Goal: Task Accomplishment & Management: Use online tool/utility

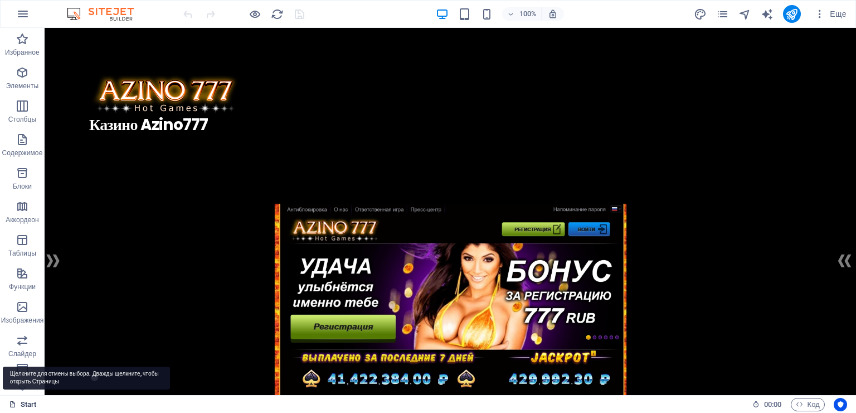
click at [21, 406] on link "Start" at bounding box center [23, 403] width 28 height 13
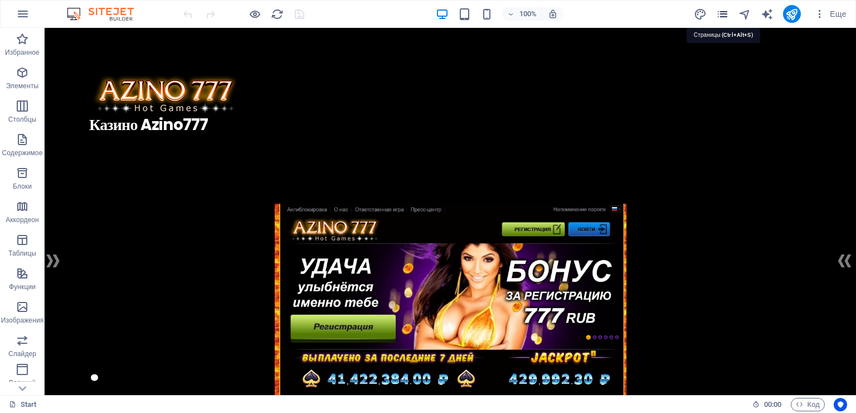
click at [721, 16] on icon "pages" at bounding box center [722, 14] width 13 height 13
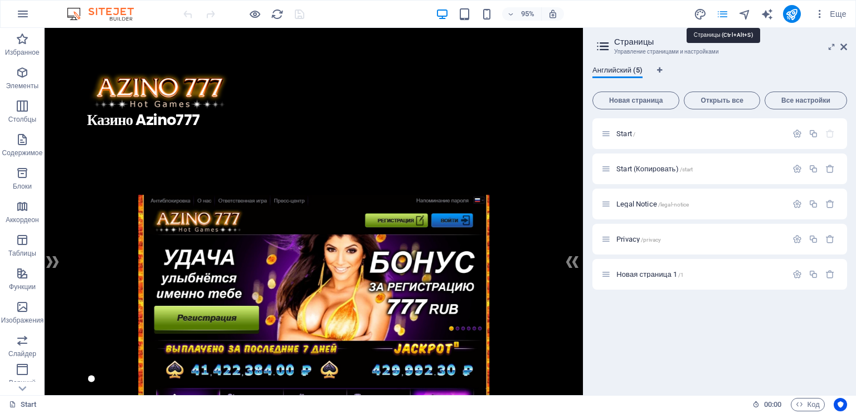
click at [721, 16] on icon "pages" at bounding box center [722, 14] width 13 height 13
click at [846, 43] on icon at bounding box center [844, 46] width 7 height 9
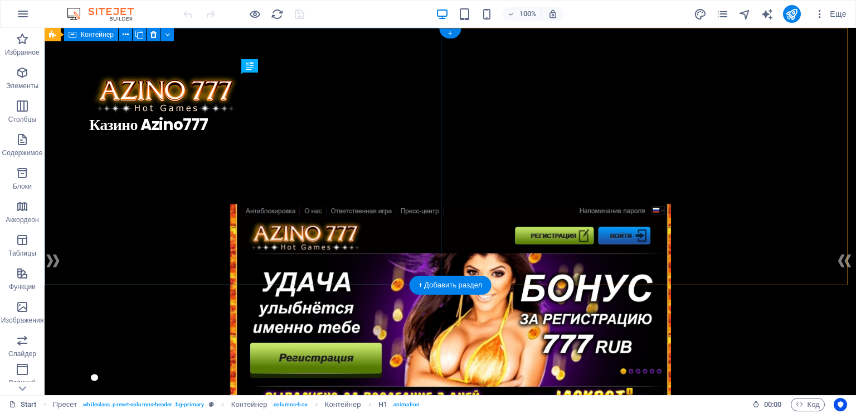
click at [426, 199] on div ". Казино Azino777" at bounding box center [451, 113] width 812 height 171
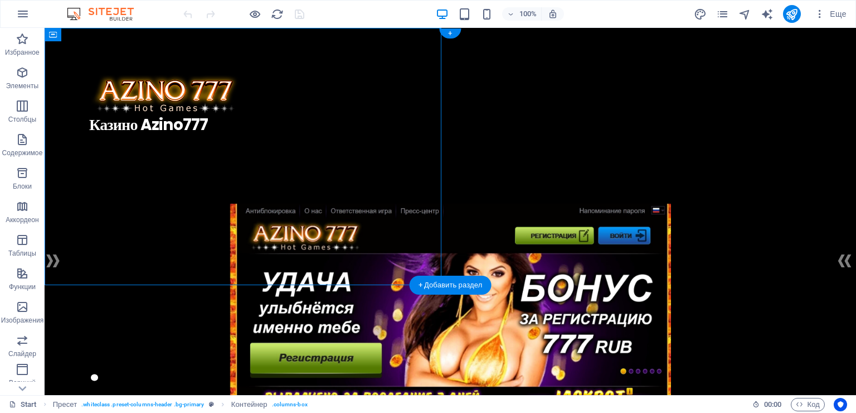
click at [615, 203] on figure at bounding box center [451, 398] width 812 height 391
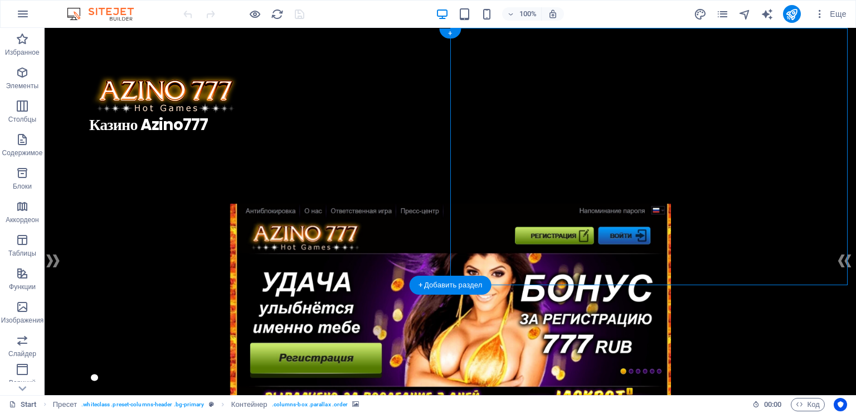
click at [682, 203] on figure at bounding box center [451, 398] width 812 height 391
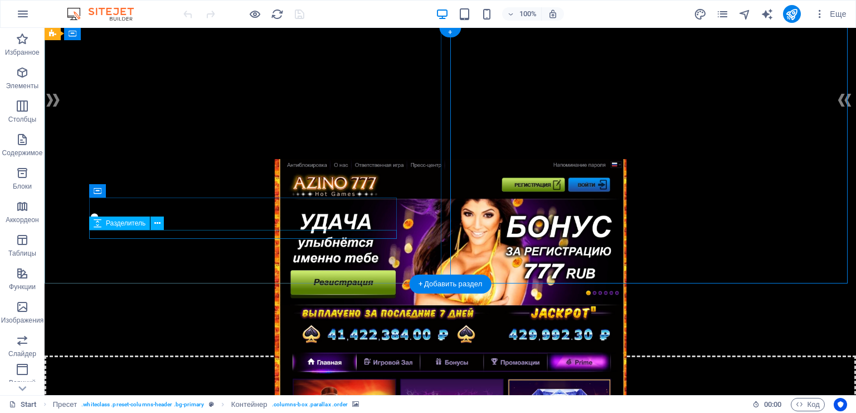
scroll to position [279, 0]
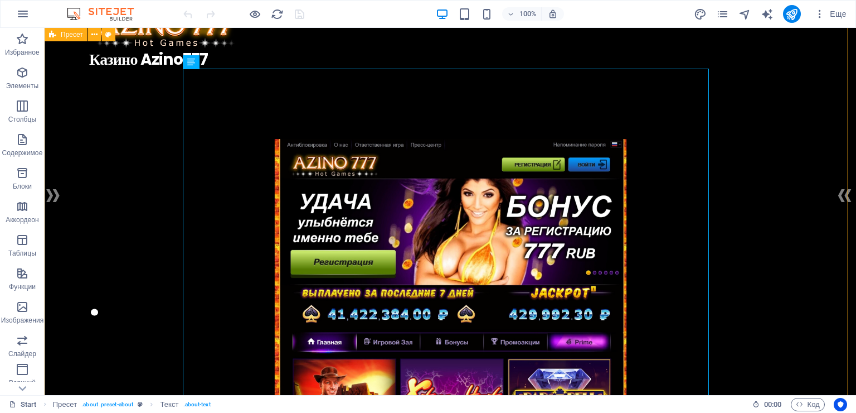
scroll to position [0, 0]
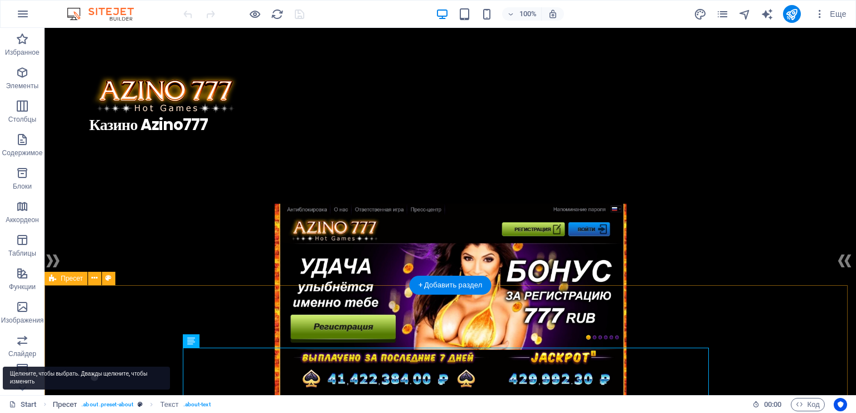
click at [62, 402] on span "Пресет" at bounding box center [65, 403] width 25 height 13
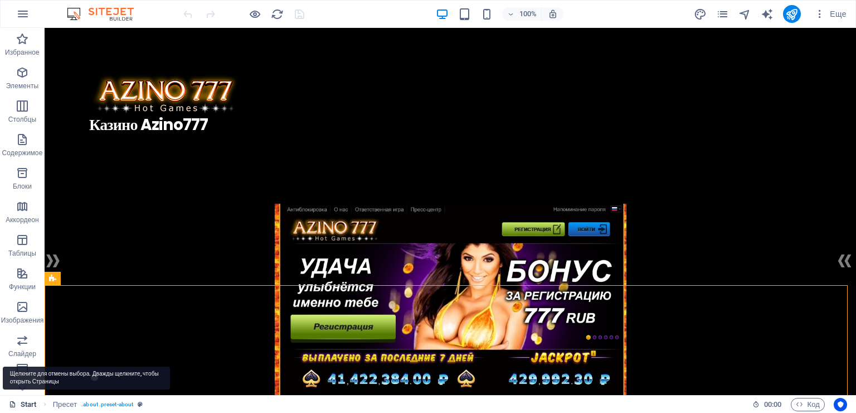
click at [27, 400] on link "Start" at bounding box center [23, 403] width 28 height 13
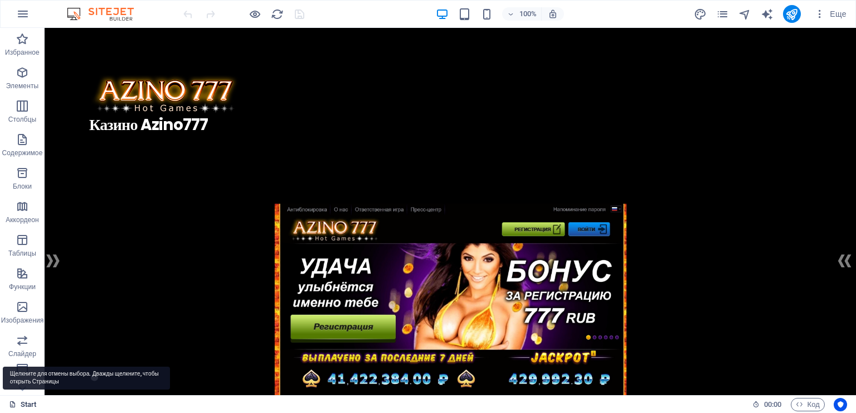
click at [27, 401] on link "Start" at bounding box center [23, 403] width 28 height 13
click at [813, 402] on span "Код" at bounding box center [808, 403] width 24 height 13
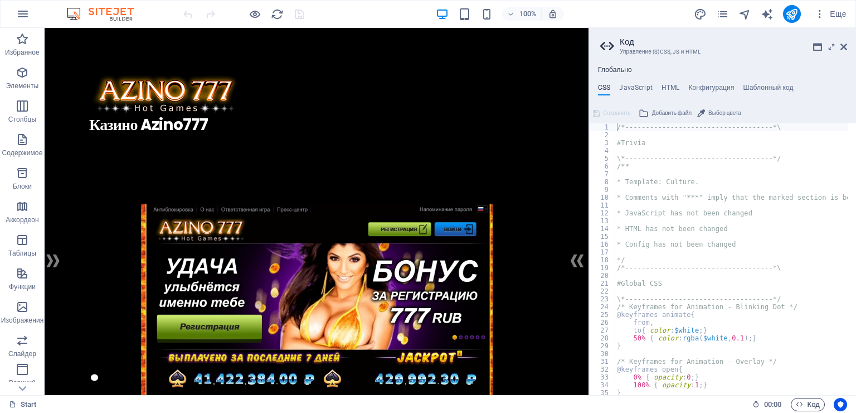
click at [813, 402] on span "Код" at bounding box center [808, 403] width 24 height 13
click at [845, 46] on icon at bounding box center [844, 46] width 7 height 9
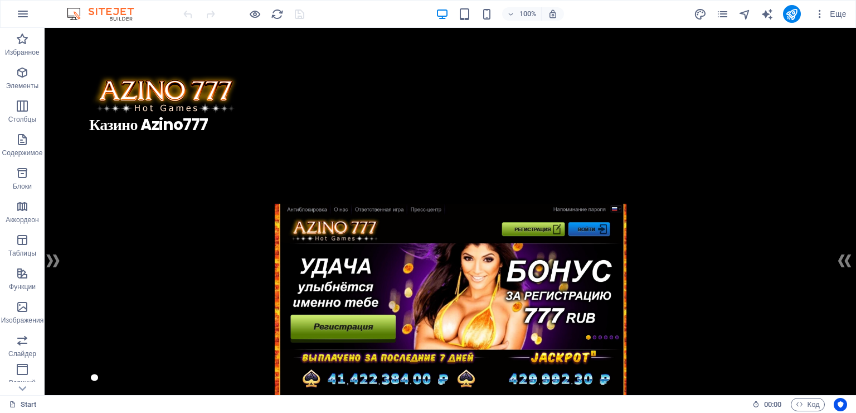
click at [98, 11] on img at bounding box center [106, 13] width 84 height 13
click at [24, 12] on icon "button" at bounding box center [22, 13] width 13 height 13
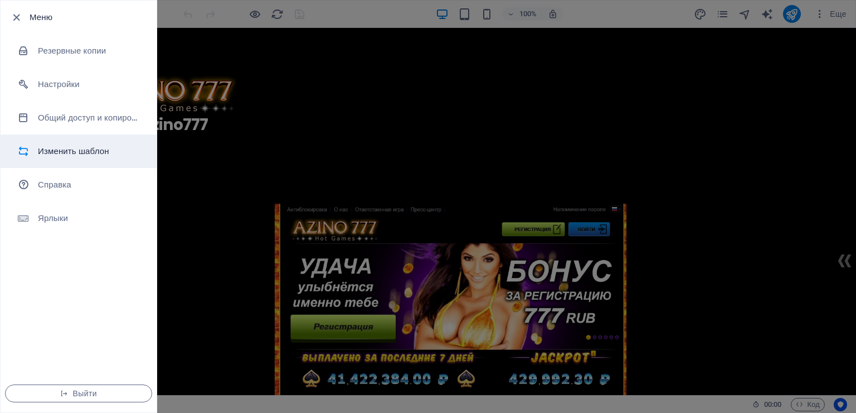
click at [64, 149] on h6 "Изменить шаблон" at bounding box center [89, 150] width 103 height 13
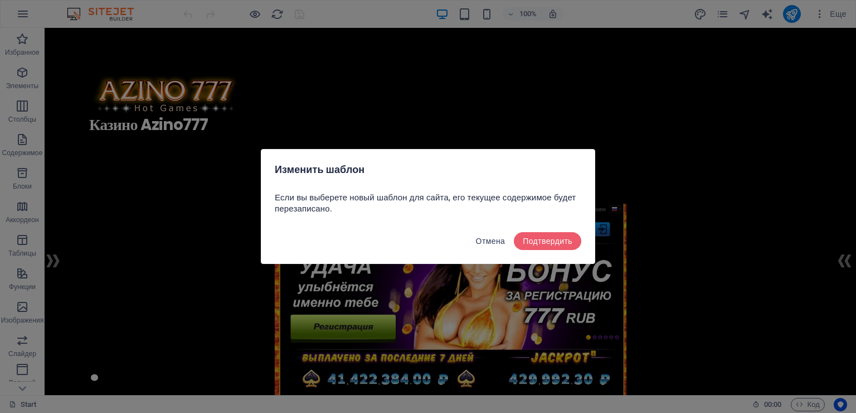
click at [489, 244] on span "Отмена" at bounding box center [491, 240] width 30 height 9
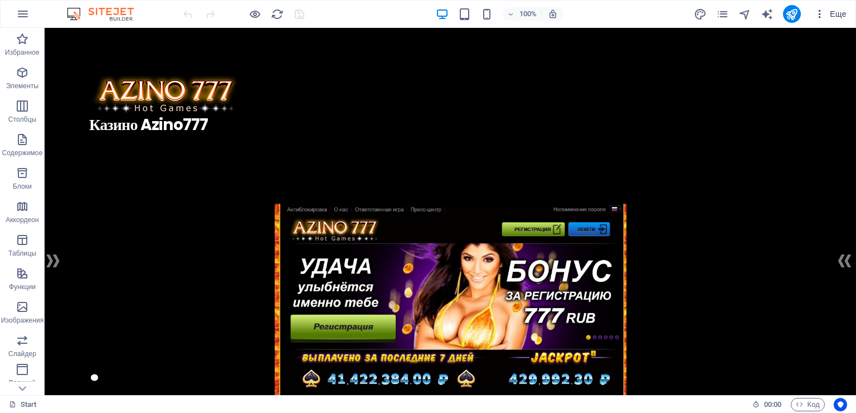
click at [836, 12] on span "Еще" at bounding box center [830, 13] width 32 height 11
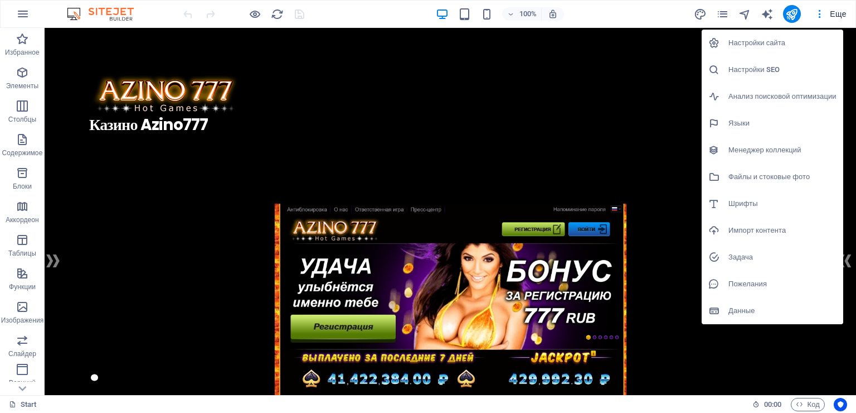
click at [761, 69] on h6 "Настройки SEO" at bounding box center [783, 69] width 108 height 13
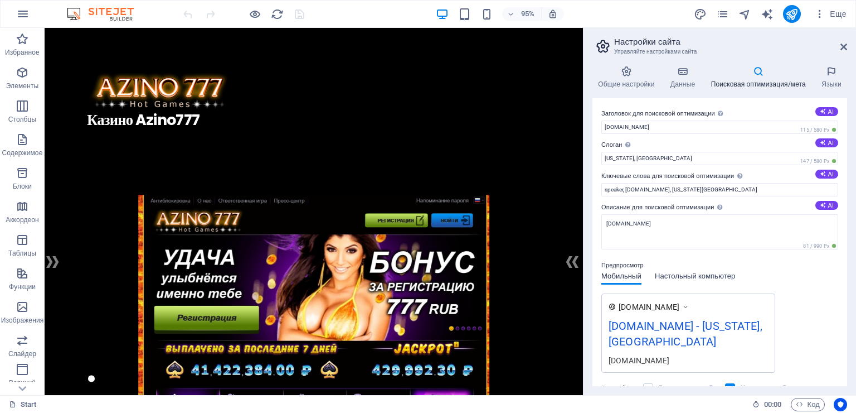
click at [719, 276] on span "Настольный компьютер" at bounding box center [695, 277] width 80 height 16
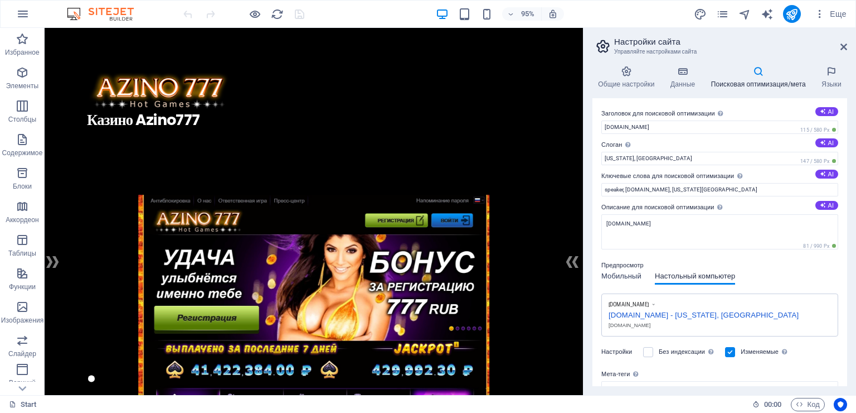
click at [619, 275] on span "Мобильный" at bounding box center [621, 277] width 40 height 16
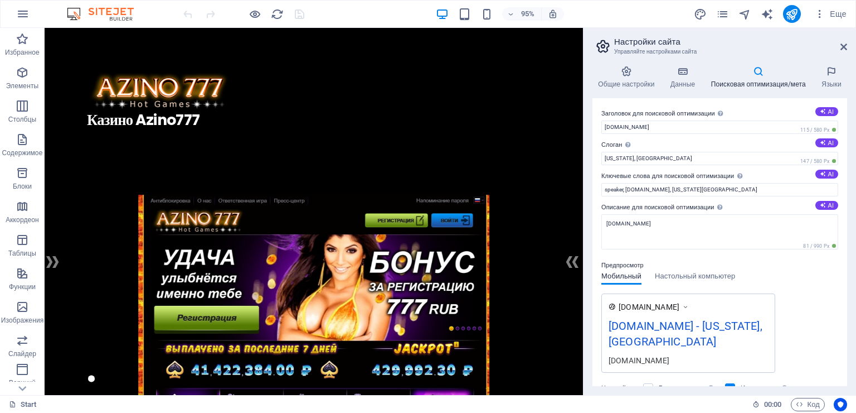
click at [680, 306] on span "www.example.com" at bounding box center [649, 306] width 61 height 11
click at [690, 305] on icon at bounding box center [686, 306] width 8 height 11
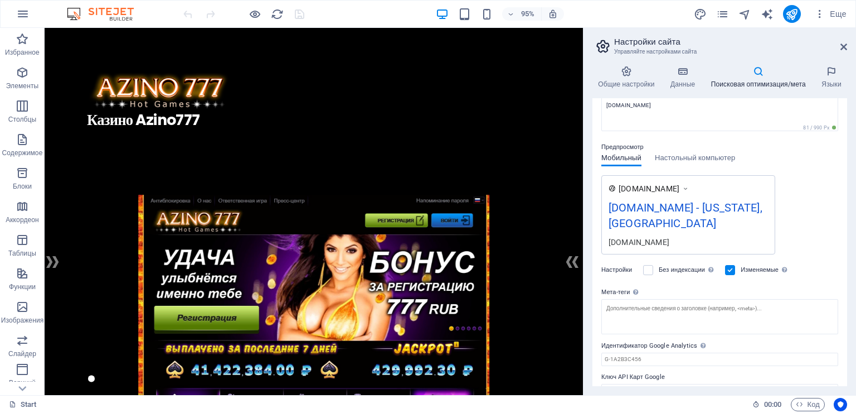
scroll to position [122, 0]
